Goal: Task Accomplishment & Management: Manage account settings

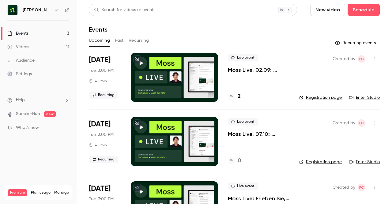
click at [34, 72] on link "Settings" at bounding box center [38, 73] width 77 height 13
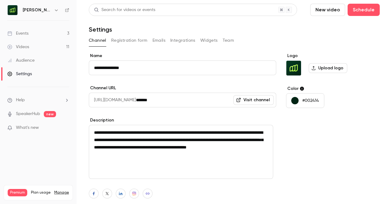
click at [179, 39] on button "Integrations" at bounding box center [182, 41] width 25 height 10
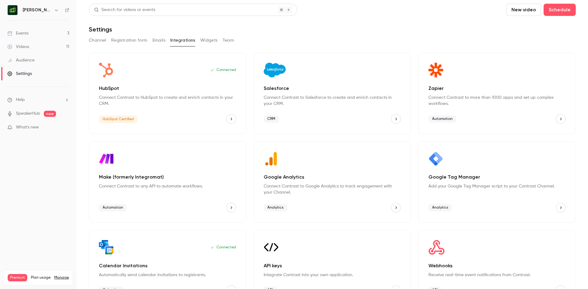
click at [59, 34] on link "Events 3" at bounding box center [38, 33] width 77 height 13
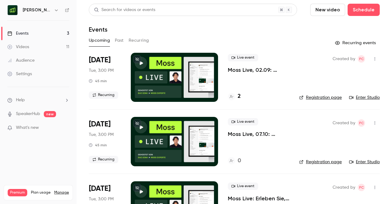
click at [119, 37] on button "Past" at bounding box center [119, 41] width 9 height 10
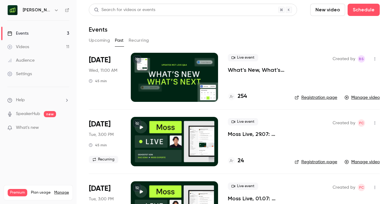
click at [25, 75] on div "Settings" at bounding box center [19, 74] width 25 height 6
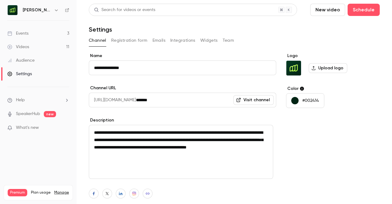
click at [178, 43] on button "Integrations" at bounding box center [182, 41] width 25 height 10
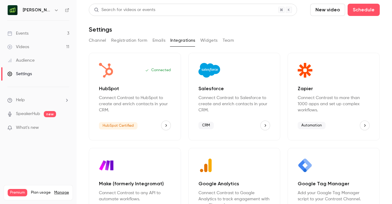
scroll to position [4, 0]
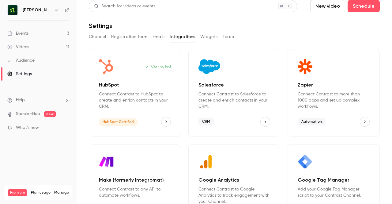
click at [263, 120] on icon "Salesforce" at bounding box center [265, 121] width 4 height 4
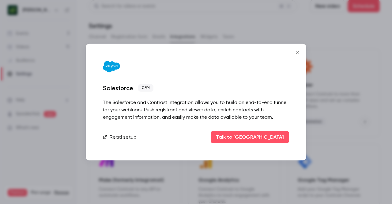
click at [299, 54] on icon "Close" at bounding box center [297, 52] width 7 height 5
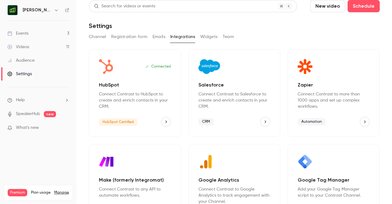
click at [288, 202] on div "Google Tag Manager Add your Google Tag Manager script to your Contrast Channel.…" at bounding box center [334, 188] width 92 height 88
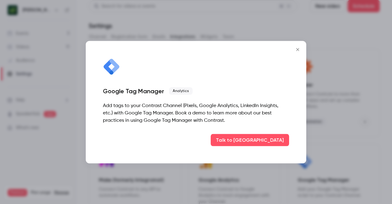
click at [301, 45] on button "Close" at bounding box center [298, 49] width 12 height 12
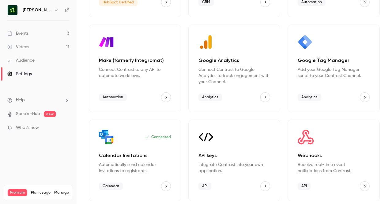
scroll to position [0, 0]
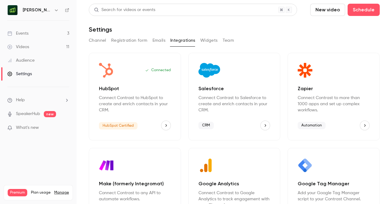
click at [49, 9] on h6 "[PERSON_NAME] [GEOGRAPHIC_DATA]" at bounding box center [37, 10] width 29 height 6
click at [58, 11] on icon "button" at bounding box center [56, 10] width 5 height 5
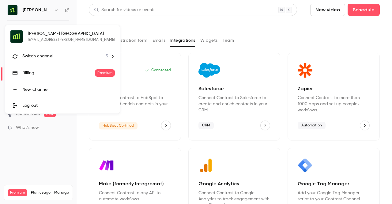
click at [58, 60] on li "Switch channel 5" at bounding box center [62, 56] width 115 height 16
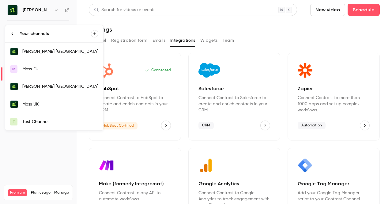
click at [38, 120] on div "Test Channel" at bounding box center [60, 122] width 76 height 6
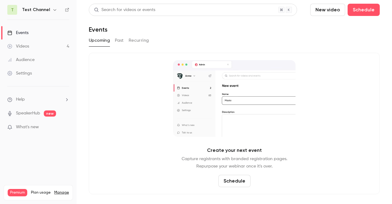
click at [41, 75] on link "Settings" at bounding box center [38, 72] width 77 height 13
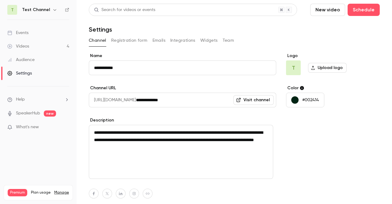
click at [180, 43] on button "Integrations" at bounding box center [182, 41] width 25 height 10
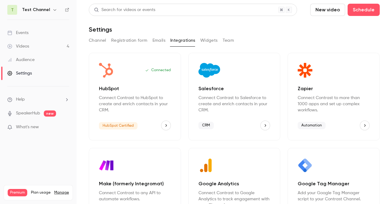
click at [108, 44] on div "Channel Registration form Emails Integrations Widgets Team" at bounding box center [234, 41] width 291 height 10
click at [103, 43] on button "Channel" at bounding box center [97, 41] width 17 height 10
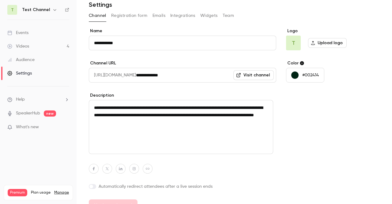
scroll to position [25, 0]
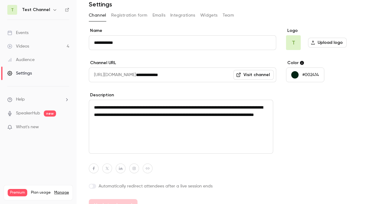
click at [47, 11] on h6 "Test Channel" at bounding box center [36, 10] width 28 height 6
click at [53, 10] on icon "button" at bounding box center [54, 10] width 3 height 2
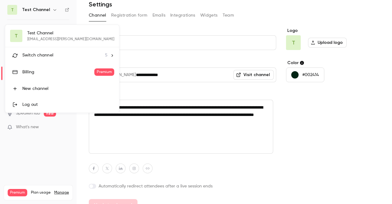
click at [49, 52] on span "Switch channel" at bounding box center [37, 55] width 31 height 6
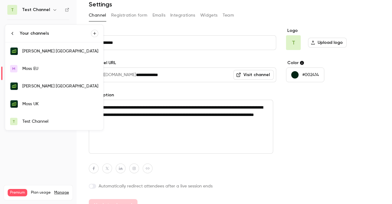
click at [34, 44] on link "[PERSON_NAME] [GEOGRAPHIC_DATA]" at bounding box center [54, 51] width 98 height 18
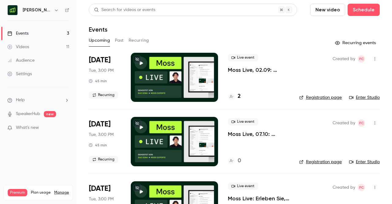
click at [25, 74] on div "Settings" at bounding box center [19, 74] width 25 height 6
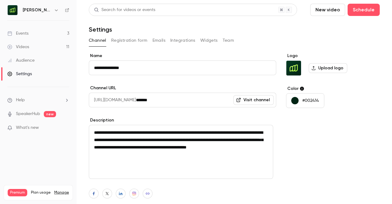
click at [190, 44] on button "Integrations" at bounding box center [182, 41] width 25 height 10
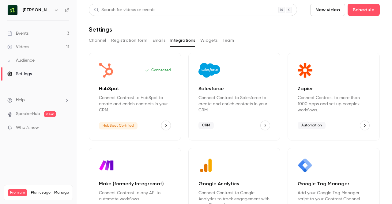
click at [382, 125] on main "Search for videos or events New video Schedule Settings Channel Registration fo…" at bounding box center [235, 102] width 316 height 204
